Goal: Task Accomplishment & Management: Use online tool/utility

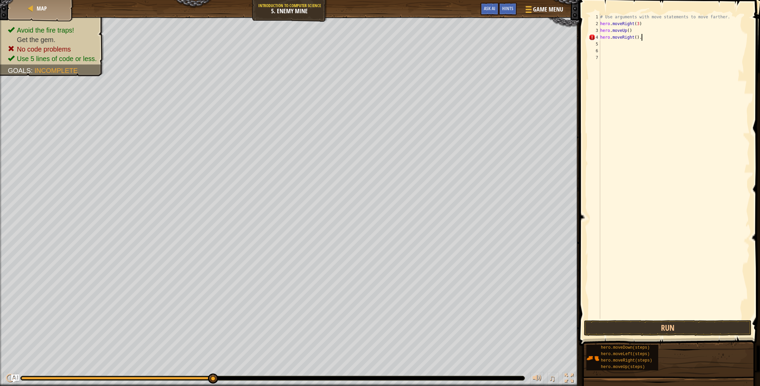
scroll to position [3, 0]
click at [607, 45] on div "# Use arguments with move statements to move farther. hero . moveRight ( 3 ) he…" at bounding box center [674, 173] width 151 height 319
type textarea "d"
type textarea "m"
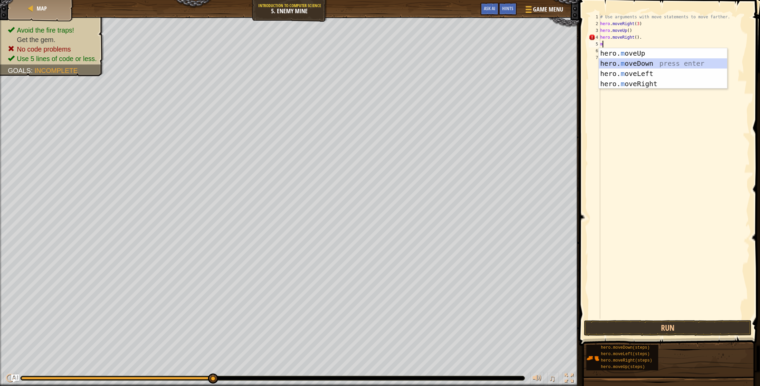
click at [632, 63] on div "hero. m oveUp press enter hero. m oveDown press enter hero. m oveLeft press ent…" at bounding box center [663, 78] width 128 height 61
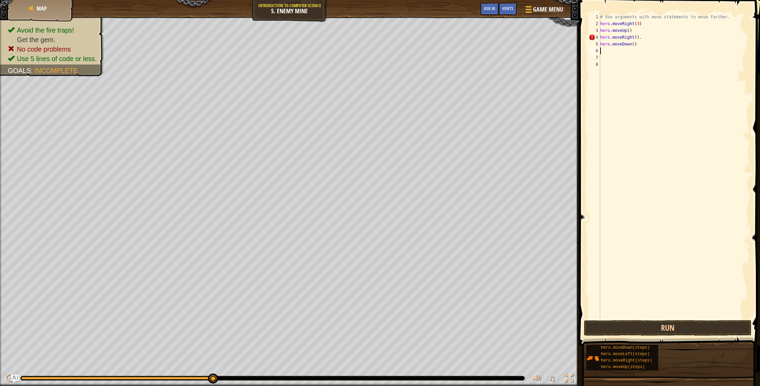
type textarea "m"
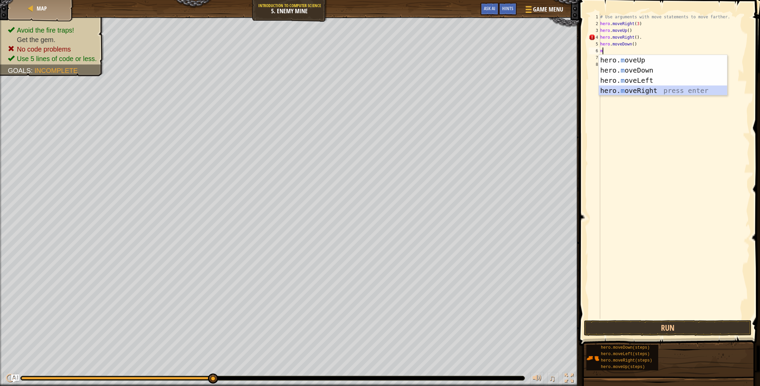
click at [632, 88] on div "hero. m oveUp press enter hero. m oveDown press enter hero. m oveLeft press ent…" at bounding box center [663, 85] width 128 height 61
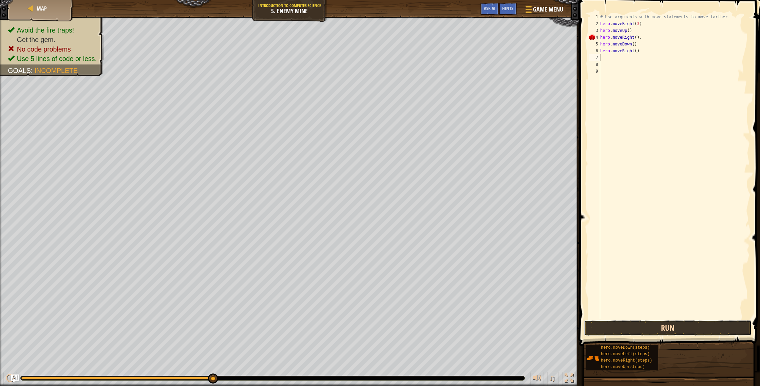
click at [680, 335] on button "Run" at bounding box center [668, 328] width 168 height 16
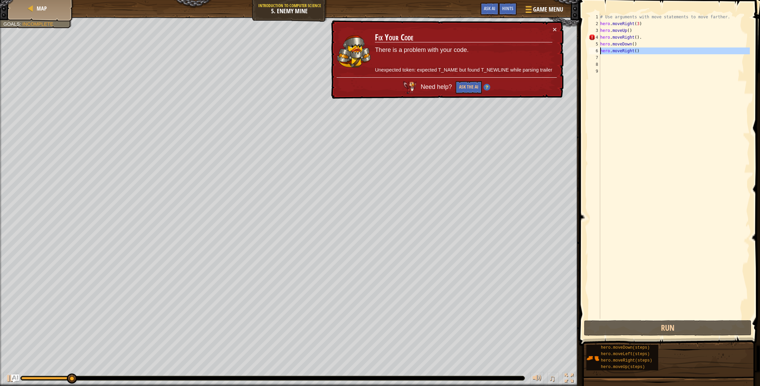
click at [599, 51] on div "6" at bounding box center [595, 51] width 12 height 7
click at [599, 49] on div "6" at bounding box center [595, 51] width 12 height 7
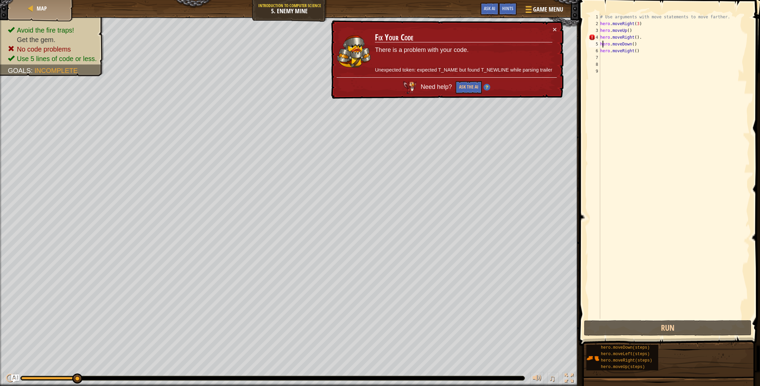
drag, startPoint x: 603, startPoint y: 44, endPoint x: 603, endPoint y: 40, distance: 4.5
click at [603, 44] on div "# Use arguments with move statements to move farther. hero . moveRight ( 3 ) he…" at bounding box center [674, 173] width 151 height 319
click at [602, 27] on div "# Use arguments with move statements to move farther. hero . moveRight ( 3 ) he…" at bounding box center [674, 173] width 151 height 319
click at [602, 26] on div "# Use arguments with move statements to move farther. hero . moveRight ( 3 ) he…" at bounding box center [674, 173] width 151 height 319
click at [608, 39] on div "# Use arguments with move statements to move farther. hero . moveRight ( 3 ) he…" at bounding box center [674, 173] width 151 height 319
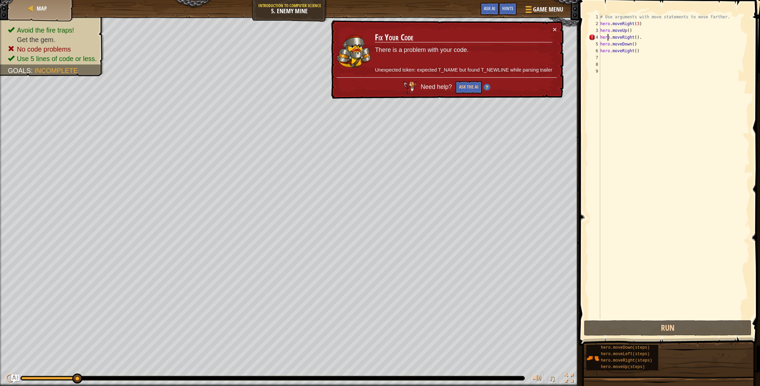
click at [614, 52] on div "# Use arguments with move statements to move farther. hero . moveRight ( 3 ) he…" at bounding box center [674, 173] width 151 height 319
click at [639, 53] on div "# Use arguments with move statements to move farther. hero . moveRight ( 3 ) he…" at bounding box center [674, 173] width 151 height 319
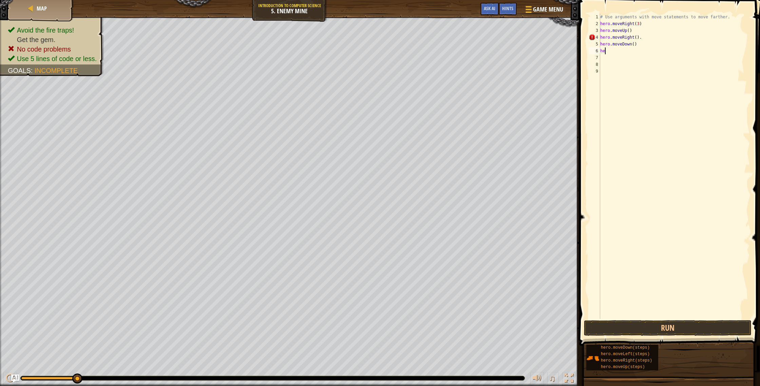
type textarea "h"
type textarea "m"
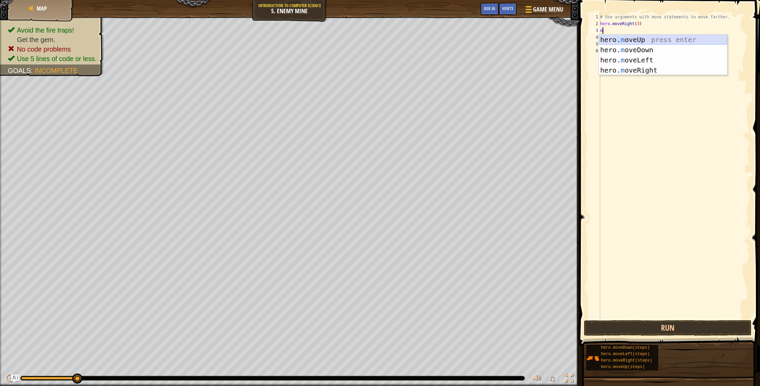
click at [614, 41] on div "hero. m oveUp press enter hero. m oveDown press enter hero. m oveLeft press ent…" at bounding box center [663, 65] width 128 height 61
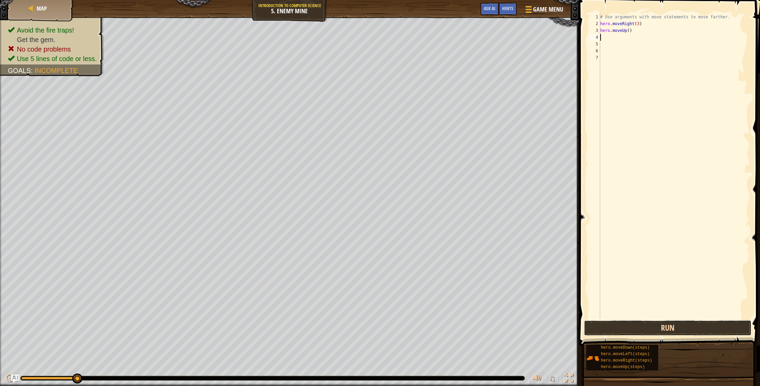
click at [625, 331] on button "Run" at bounding box center [668, 328] width 168 height 16
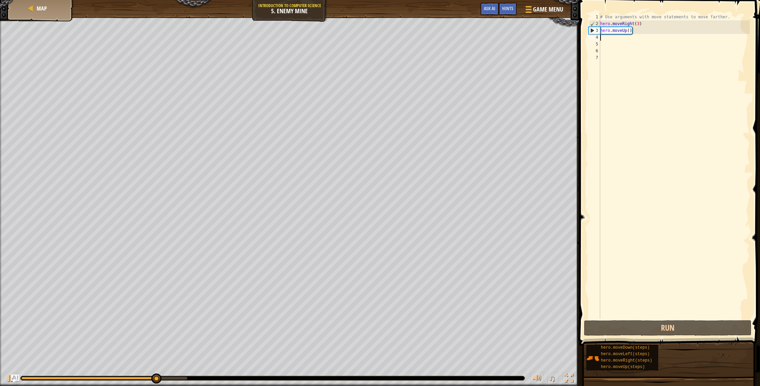
type textarea "m"
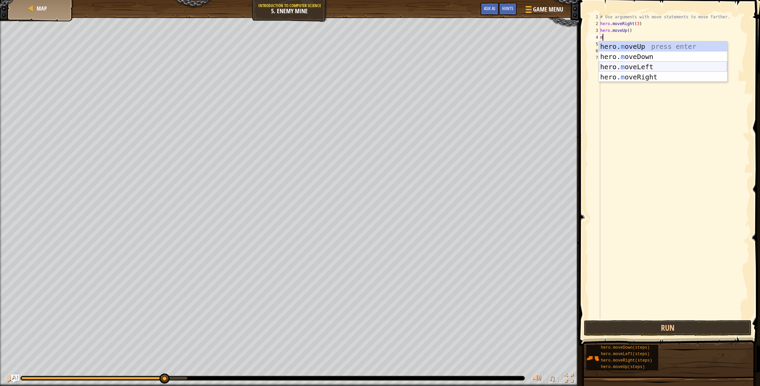
click at [639, 67] on div "hero. m oveUp press enter hero. m oveDown press enter hero. m oveLeft press ent…" at bounding box center [663, 71] width 128 height 61
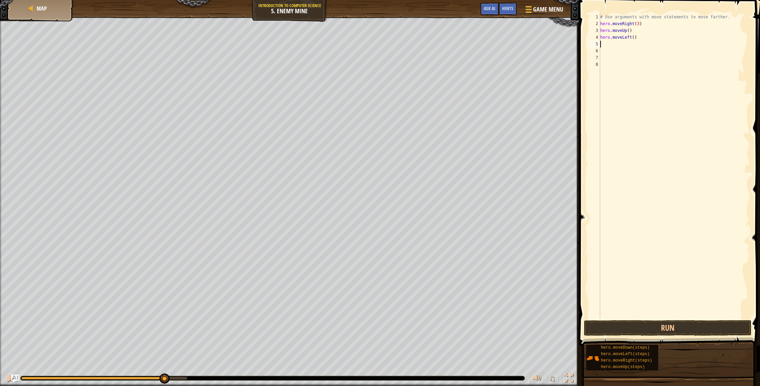
type textarea "m"
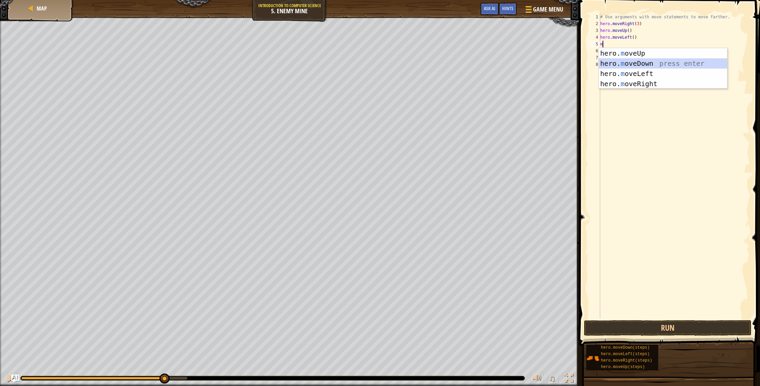
click at [626, 65] on div "hero. m oveUp press enter hero. m oveDown press enter hero. m oveLeft press ent…" at bounding box center [663, 78] width 128 height 61
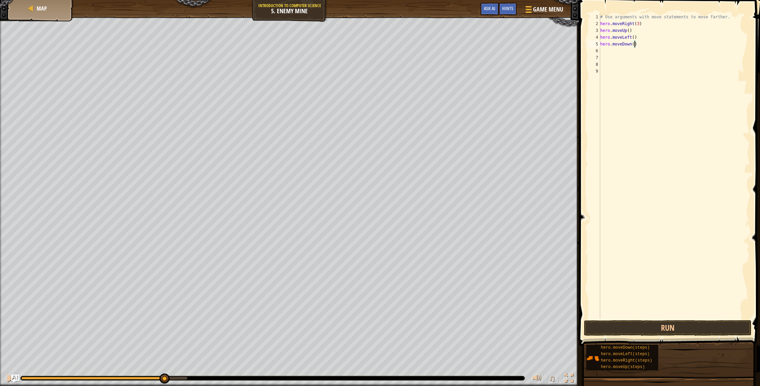
click at [636, 45] on div "# Use arguments with move statements to move farther. hero . moveRight ( 3 ) he…" at bounding box center [674, 173] width 151 height 319
type textarea "hero.moveDown()"
click at [602, 52] on div "# Use arguments with move statements to move farther. hero . moveRight ( 3 ) he…" at bounding box center [674, 173] width 151 height 319
type textarea "m"
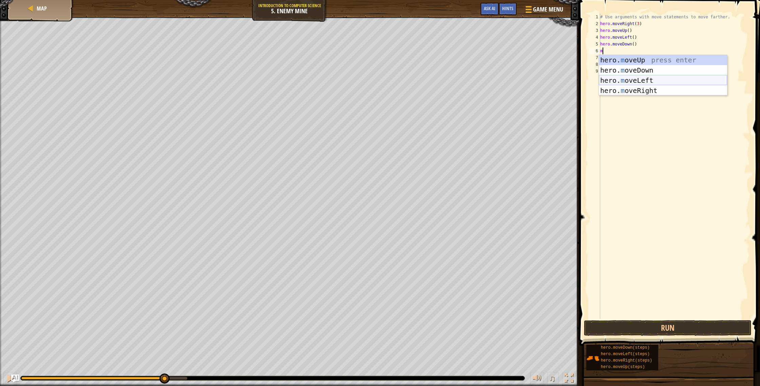
click at [621, 76] on div "hero. m oveUp press enter hero. m oveDown press enter hero. m oveLeft press ent…" at bounding box center [663, 85] width 128 height 61
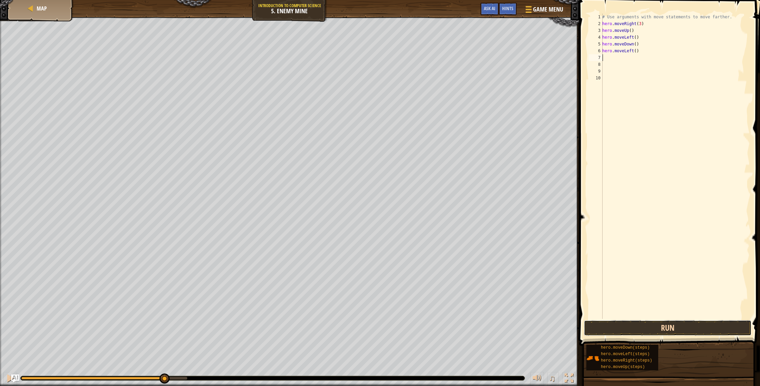
click at [609, 326] on button "Run" at bounding box center [668, 328] width 168 height 16
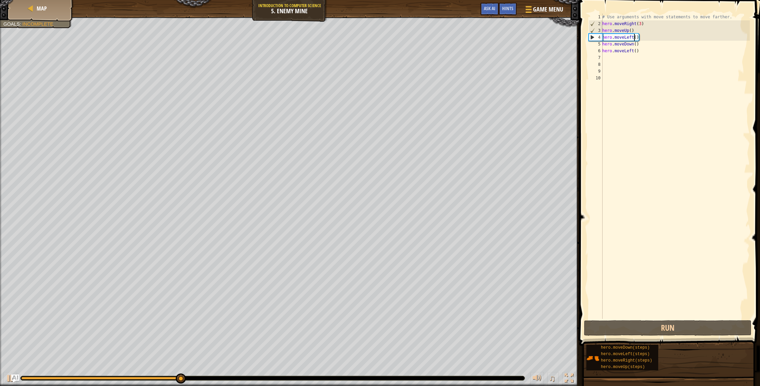
click at [635, 35] on div "# Use arguments with move statements to move farther. hero . moveRight ( 3 ) he…" at bounding box center [675, 173] width 149 height 319
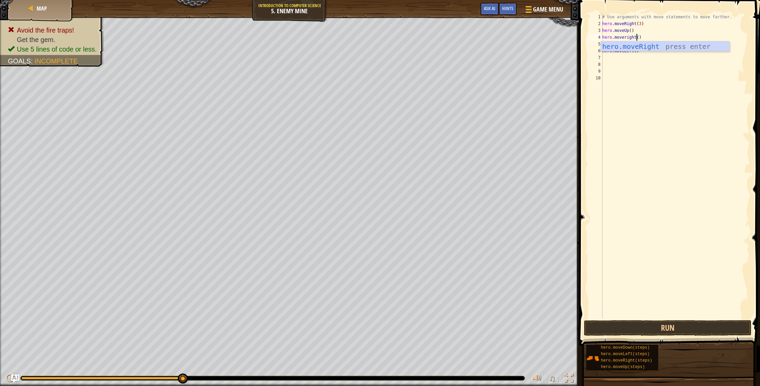
scroll to position [3, 3]
click at [661, 48] on div "hero.moveRight press enter" at bounding box center [665, 56] width 128 height 31
click at [665, 331] on button "Run" at bounding box center [668, 328] width 168 height 16
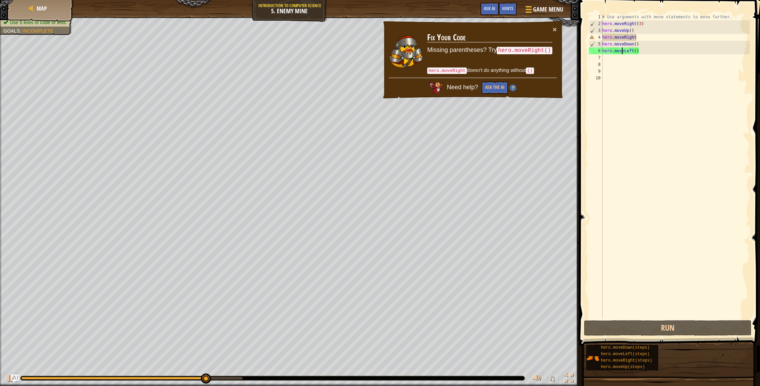
drag, startPoint x: 623, startPoint y: 51, endPoint x: 623, endPoint y: 55, distance: 4.1
click at [623, 52] on div "# Use arguments with move statements to move farther. hero . moveRight ( 3 ) he…" at bounding box center [675, 173] width 149 height 319
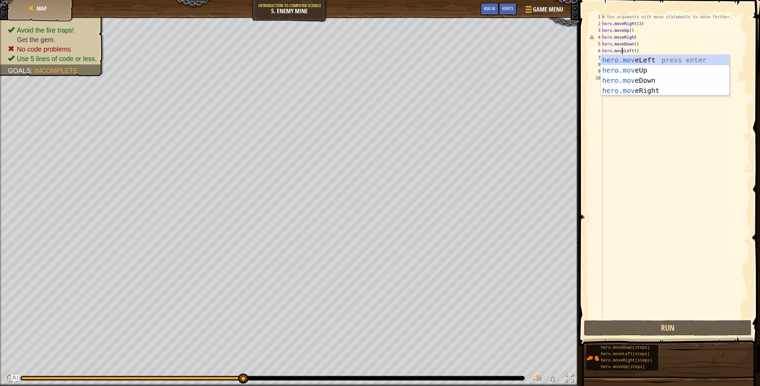
scroll to position [3, 2]
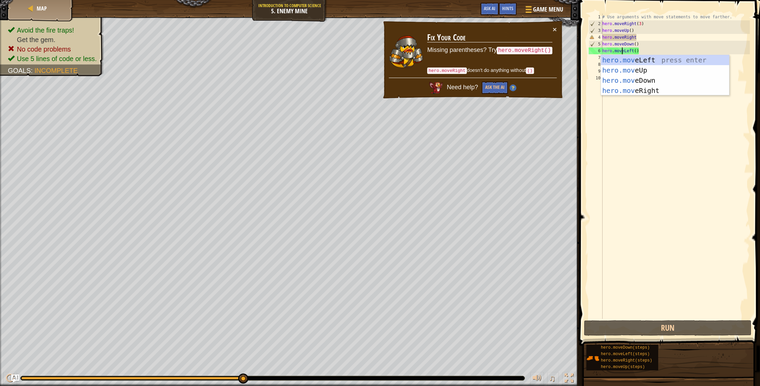
click at [630, 38] on div "# Use arguments with move statements to move farther. hero . moveRight ( 3 ) he…" at bounding box center [675, 173] width 149 height 319
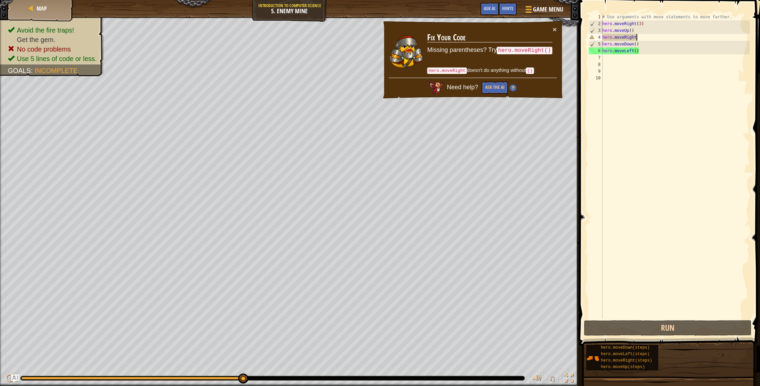
click at [638, 36] on div "# Use arguments with move statements to move farther. hero . moveRight ( 3 ) he…" at bounding box center [675, 173] width 149 height 319
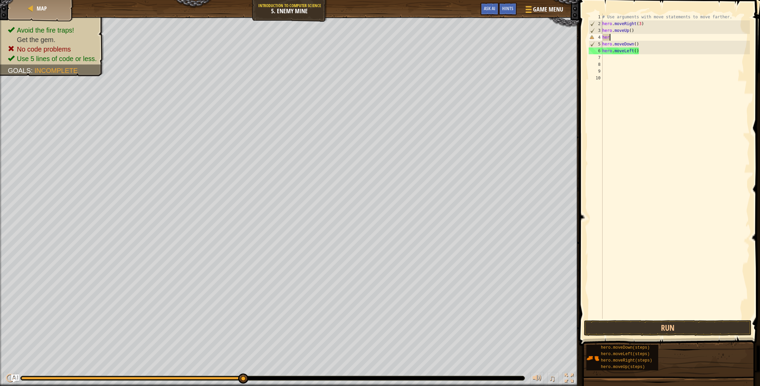
scroll to position [3, 0]
type textarea "h"
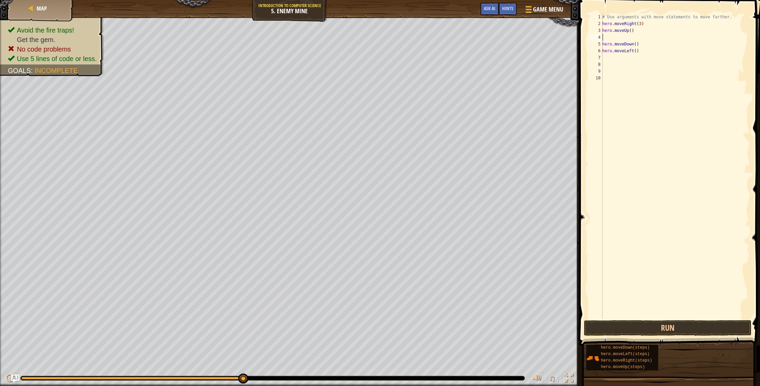
type textarea "m"
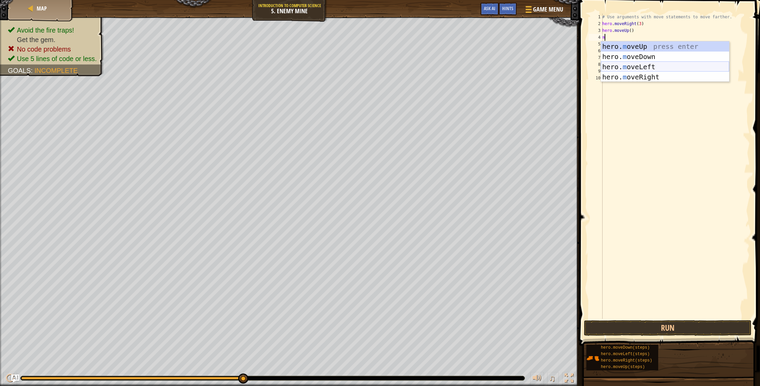
click at [655, 65] on div "hero. m oveUp press enter hero. m oveDown press enter hero. m oveLeft press ent…" at bounding box center [665, 71] width 128 height 61
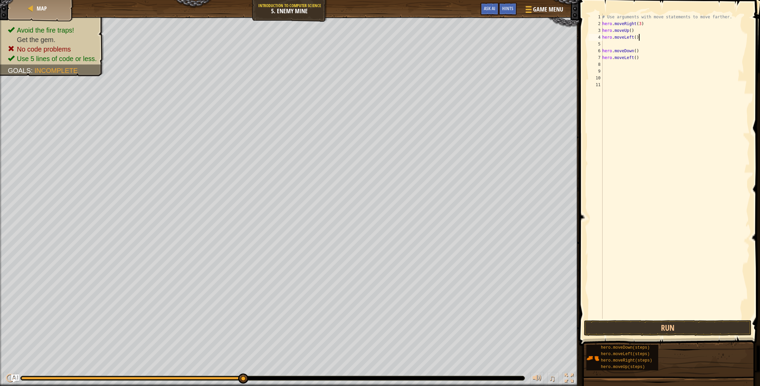
click at [639, 38] on div "# Use arguments with move statements to move farther. hero . moveRight ( 3 ) he…" at bounding box center [675, 173] width 149 height 319
click at [637, 38] on div "# Use arguments with move statements to move farther. hero . moveRight ( 3 ) he…" at bounding box center [675, 173] width 149 height 319
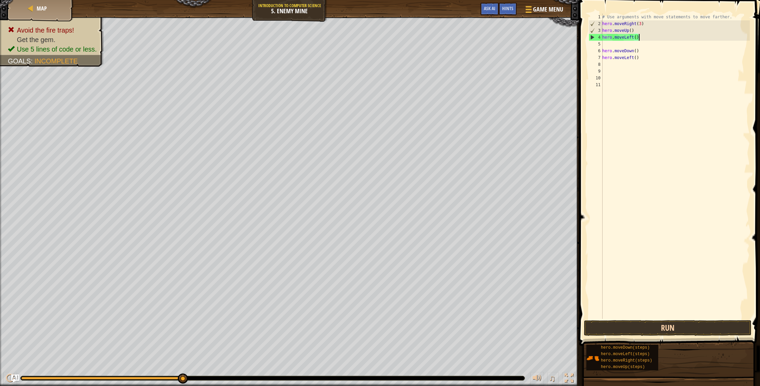
type textarea "hero.moveLeft()"
click at [661, 329] on button "Run" at bounding box center [668, 328] width 168 height 16
click at [612, 57] on div "# Use arguments with move statements to move farther. hero . moveRight ( 3 ) he…" at bounding box center [675, 173] width 149 height 319
click at [603, 65] on div "# Use arguments with move statements to move farther. hero . moveRight ( 3 ) he…" at bounding box center [675, 173] width 149 height 319
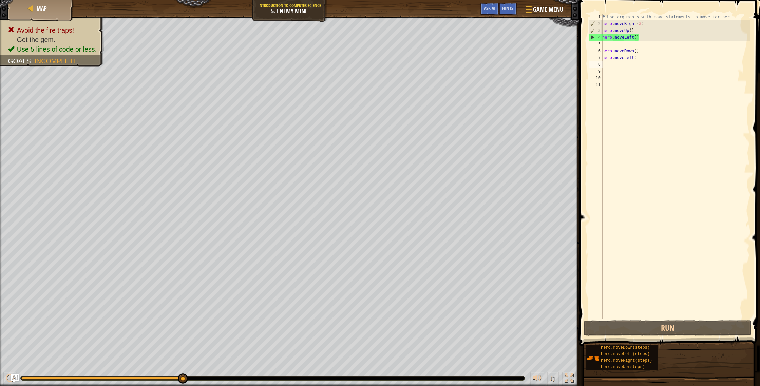
click at [643, 58] on div "# Use arguments with move statements to move farther. hero . moveRight ( 3 ) he…" at bounding box center [675, 173] width 149 height 319
type textarea "h"
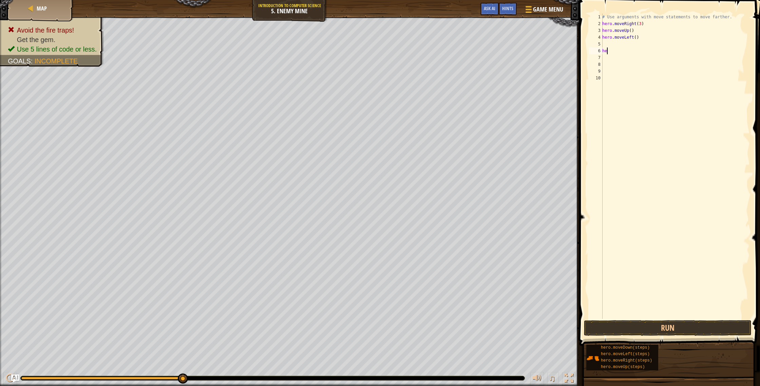
type textarea "h"
type textarea "# Use arguments with move statements to mov"
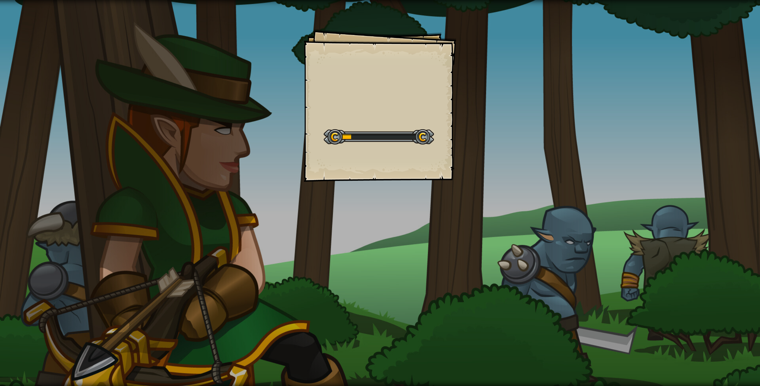
click at [491, 189] on div "Goals Start Level Error loading from server. Try refreshing the page. You'll ne…" at bounding box center [380, 193] width 760 height 386
drag, startPoint x: 409, startPoint y: 132, endPoint x: 383, endPoint y: 127, distance: 26.7
click at [409, 132] on div at bounding box center [379, 136] width 110 height 15
click at [335, 129] on div "Start Level" at bounding box center [379, 136] width 110 height 27
